Goal: Communication & Community: Answer question/provide support

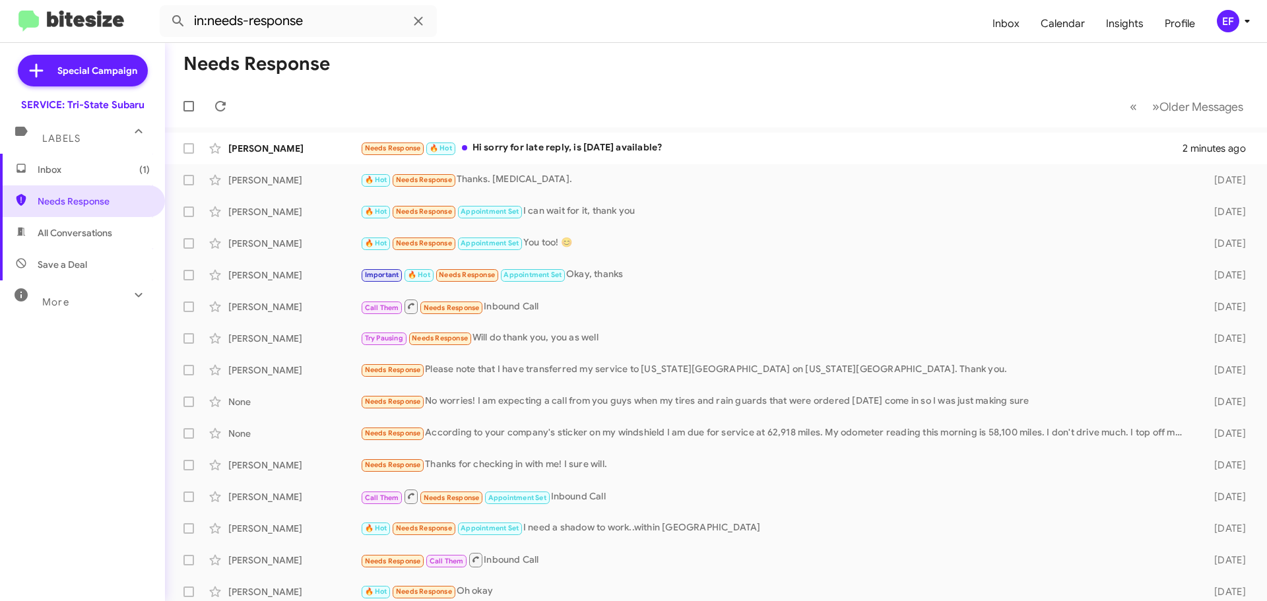
click at [55, 165] on span "Inbox (1)" at bounding box center [94, 169] width 112 height 13
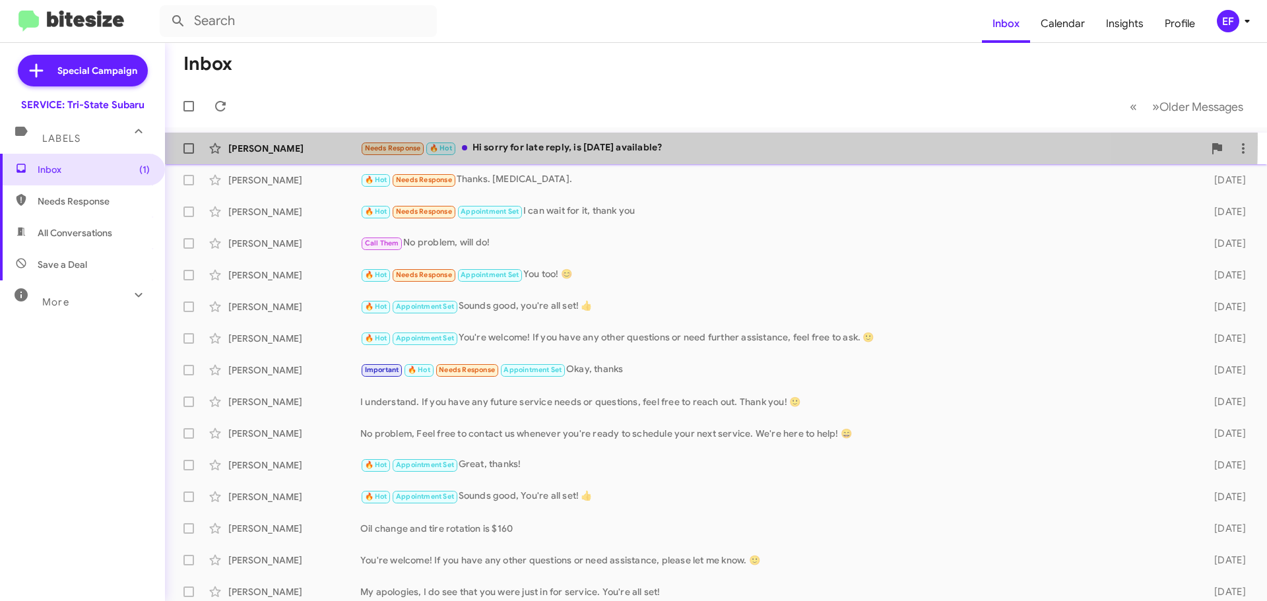
click at [514, 141] on div "Needs Response 🔥 Hot Hi sorry for late reply, is [DATE] available?" at bounding box center [782, 148] width 844 height 15
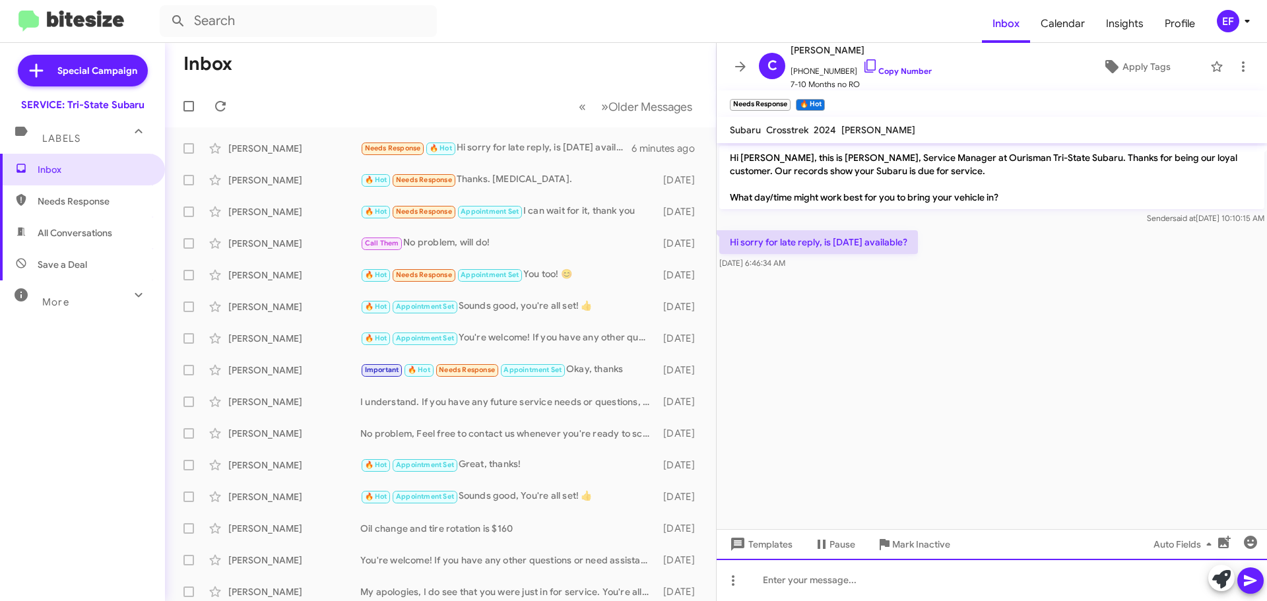
click at [771, 576] on div at bounding box center [992, 580] width 551 height 42
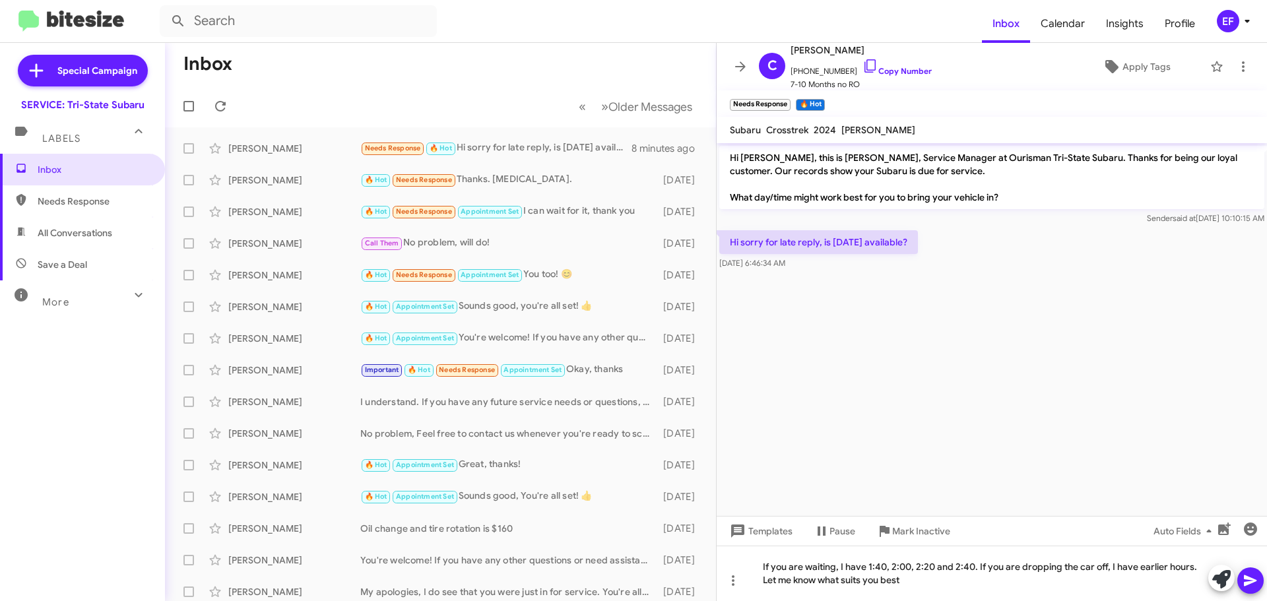
click at [1247, 578] on icon at bounding box center [1250, 581] width 13 height 11
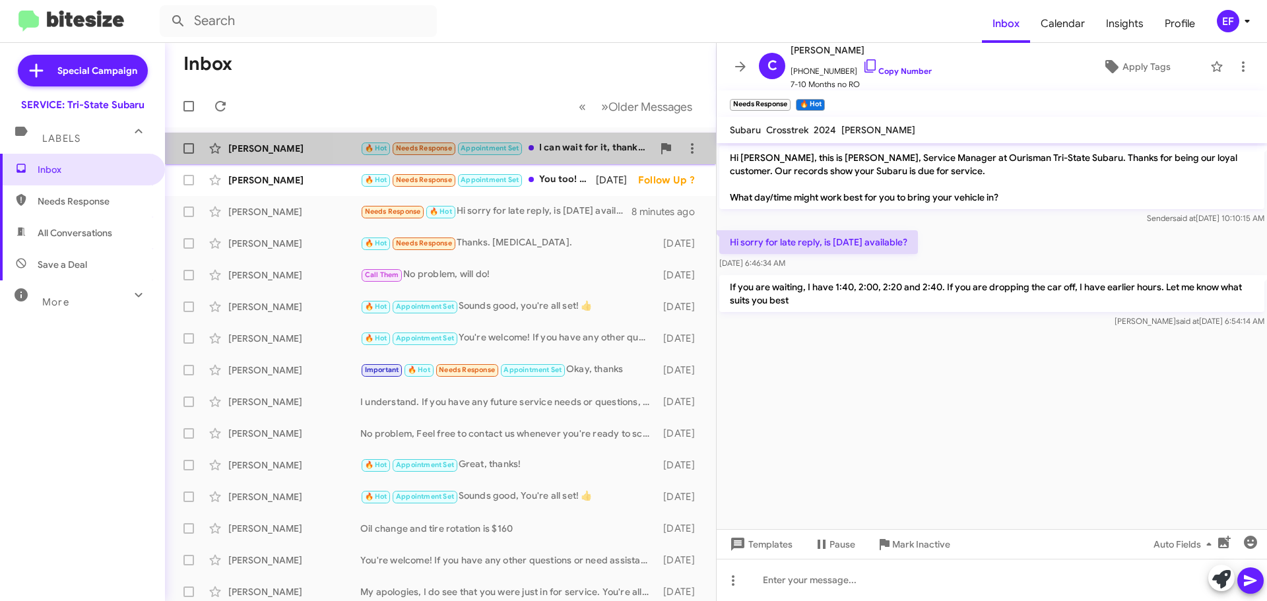
click at [563, 143] on div "🔥 Hot Needs Response Appointment Set I can wait for it, thank you" at bounding box center [506, 148] width 292 height 15
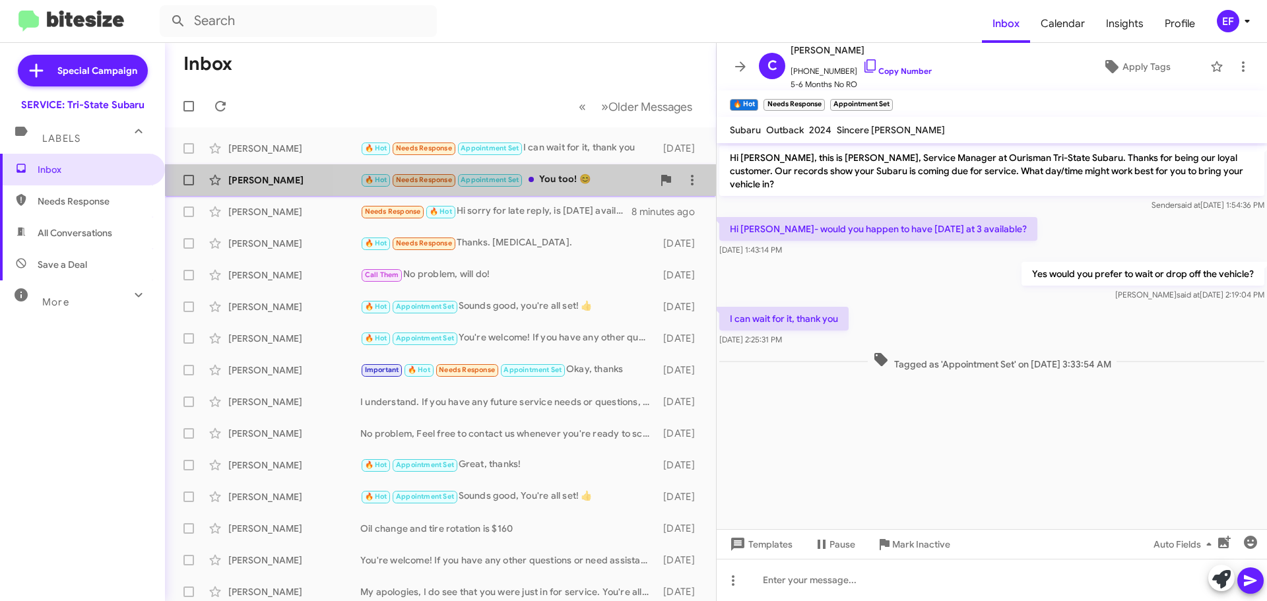
click at [533, 177] on span at bounding box center [531, 179] width 5 height 5
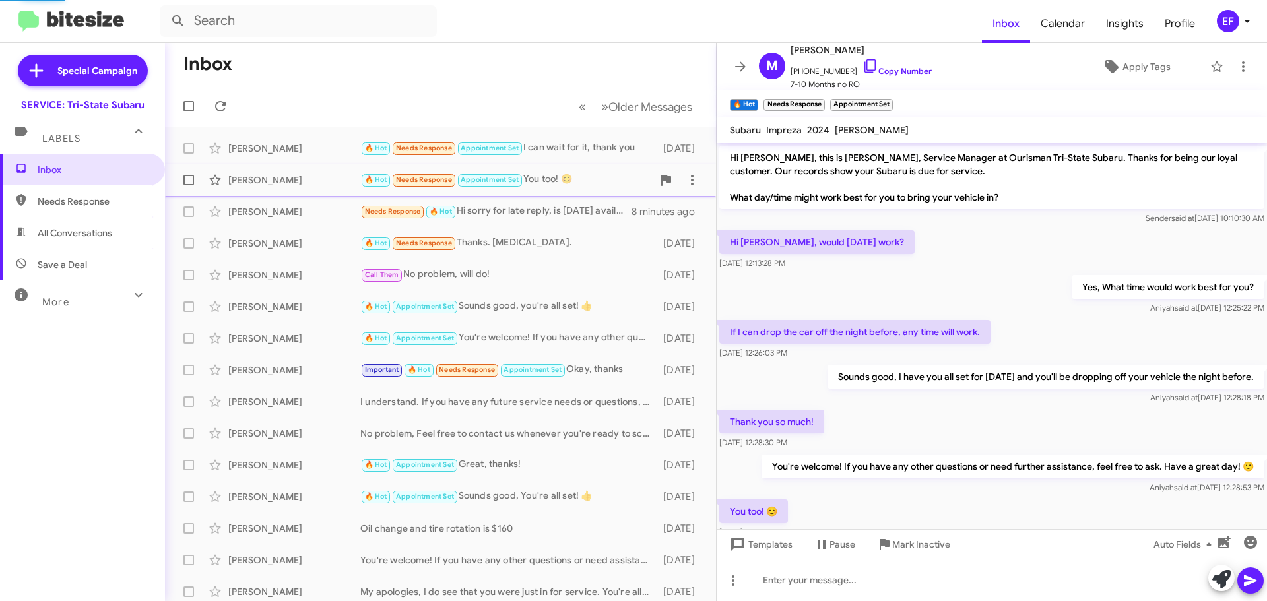
scroll to position [67, 0]
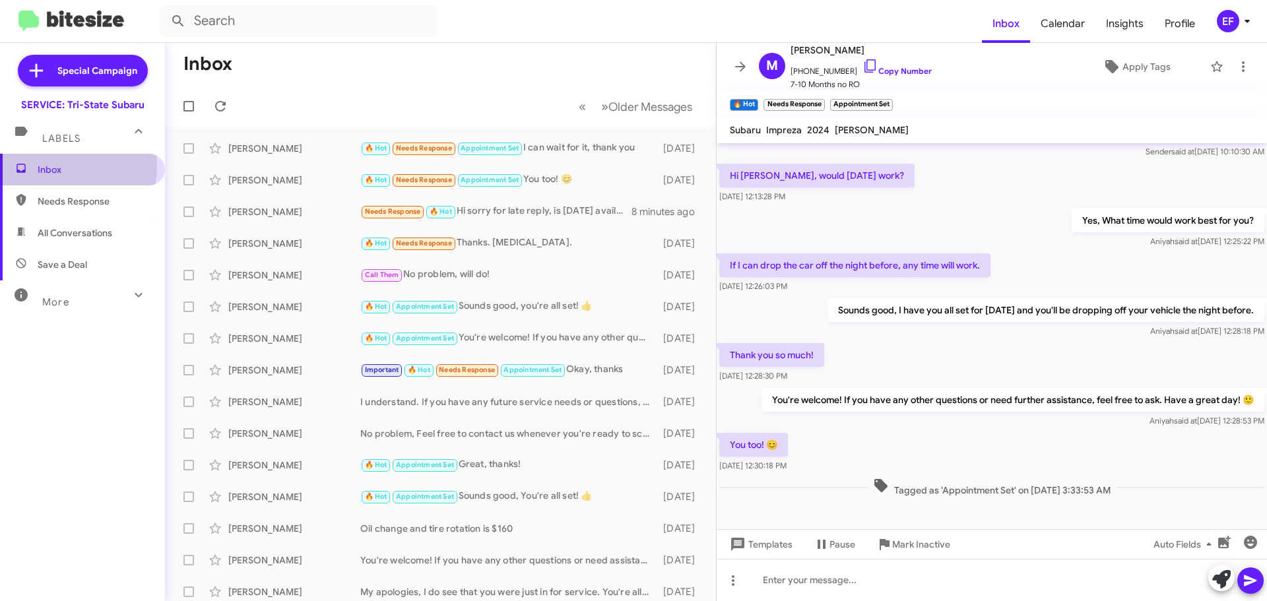
click at [50, 166] on span "Inbox" at bounding box center [94, 169] width 112 height 13
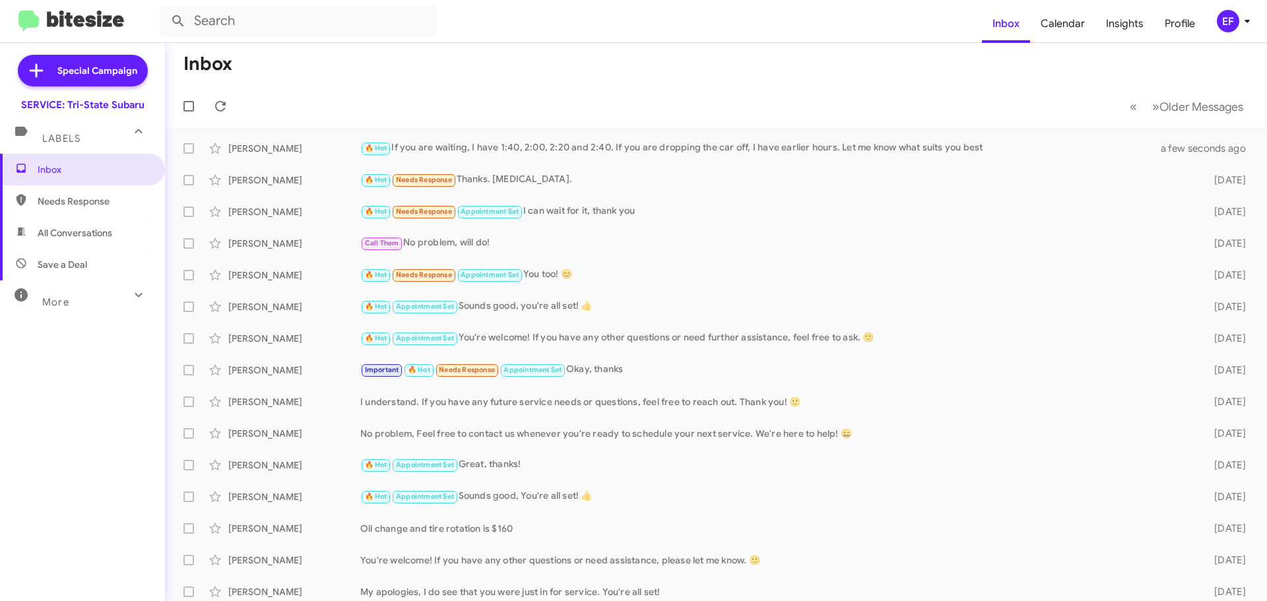
click at [74, 265] on span "Save a Deal" at bounding box center [63, 264] width 50 height 13
type input "in:not-interested"
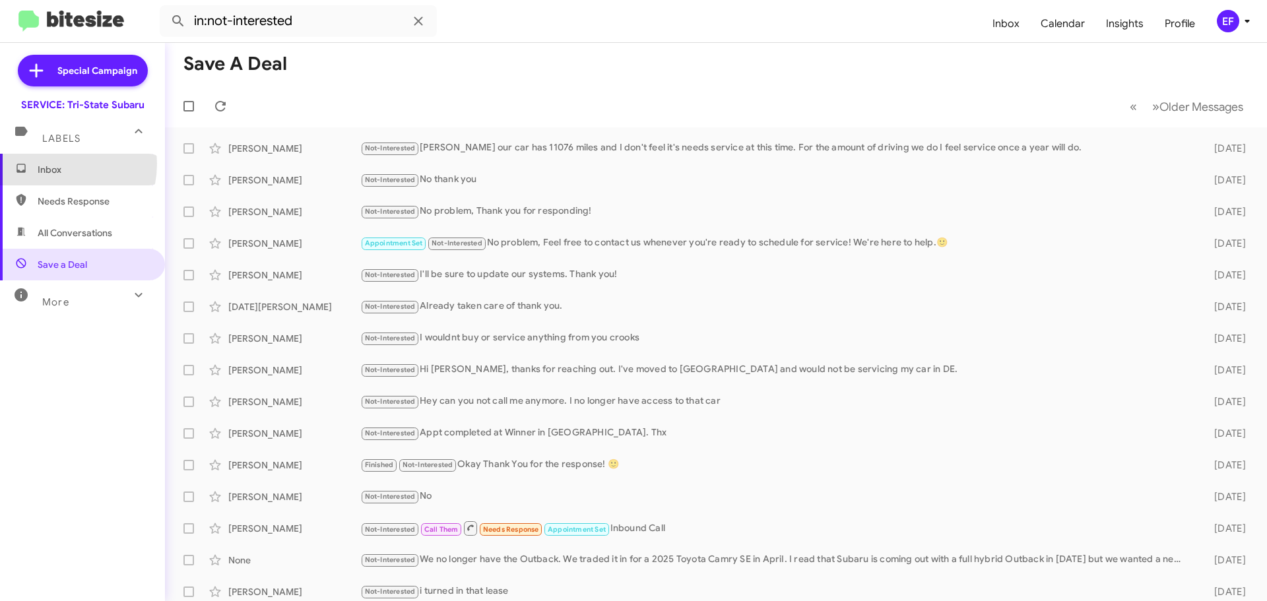
click at [50, 164] on span "Inbox" at bounding box center [94, 169] width 112 height 13
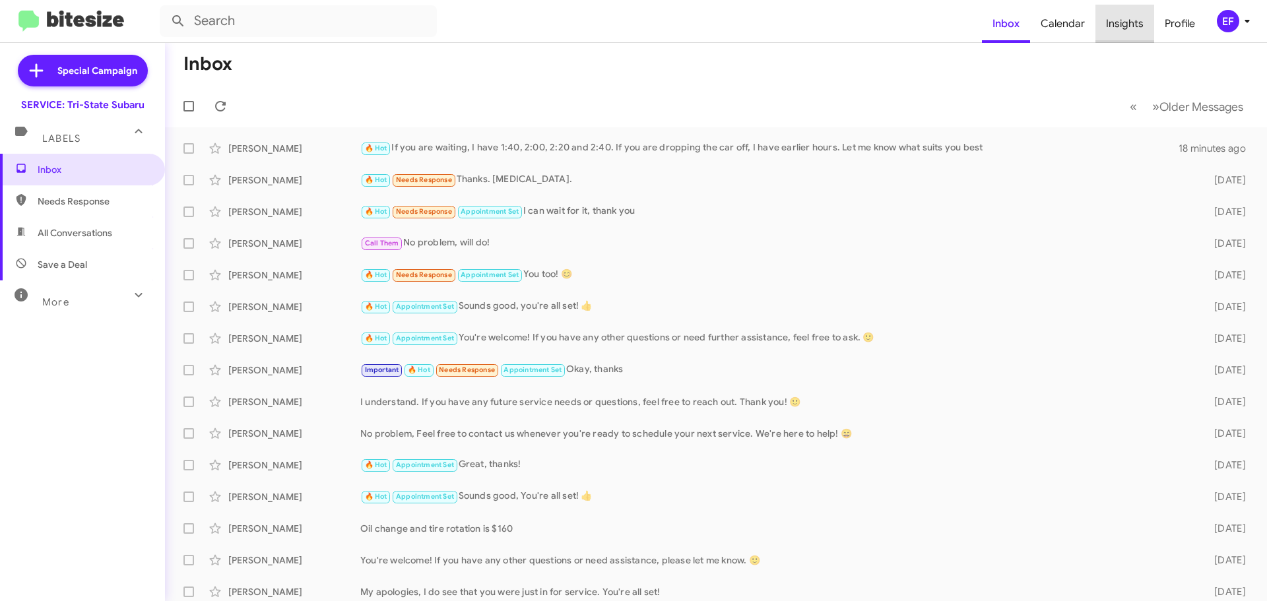
click at [1137, 23] on span "Insights" at bounding box center [1125, 24] width 59 height 38
